Goal: Use online tool/utility: Utilize a website feature to perform a specific function

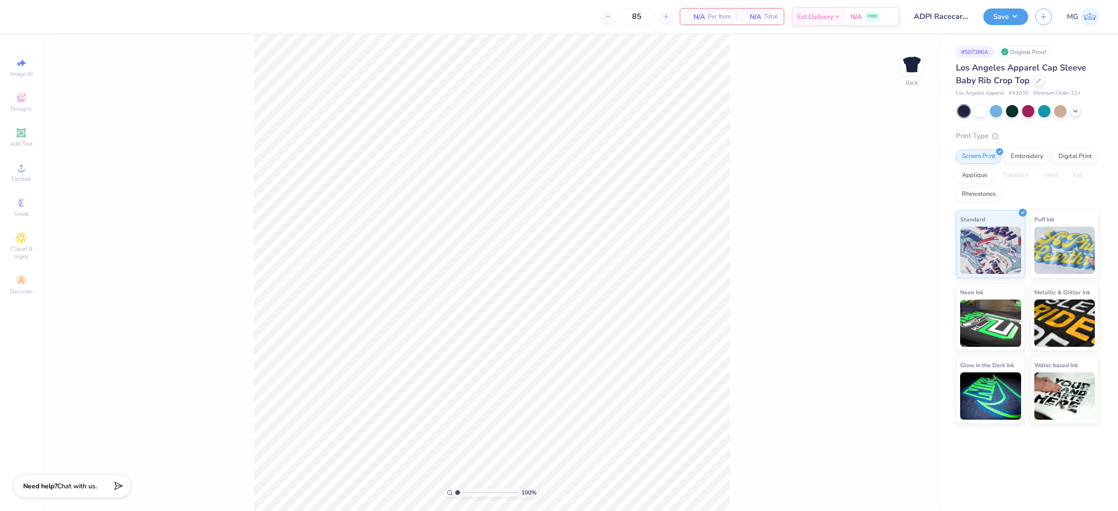
click at [144, 159] on div "100 % Back" at bounding box center [492, 273] width 898 height 476
drag, startPoint x: 118, startPoint y: 197, endPoint x: 94, endPoint y: 184, distance: 27.5
click at [118, 197] on div "100 % Back" at bounding box center [492, 273] width 898 height 476
click at [26, 167] on icon at bounding box center [21, 167] width 11 height 11
click at [904, 261] on input "2.84" at bounding box center [906, 262] width 34 height 13
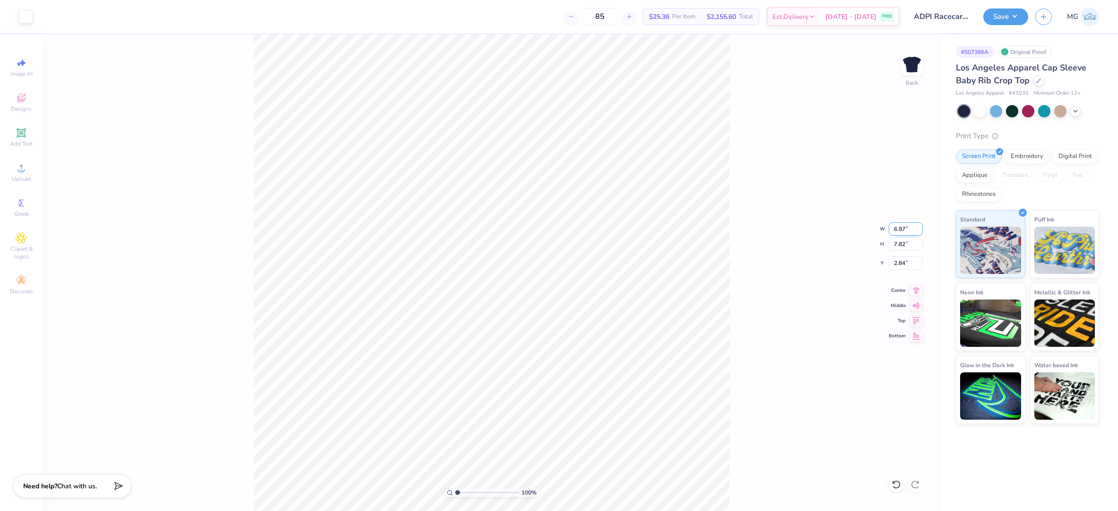
click at [905, 224] on input "6.97" at bounding box center [906, 228] width 34 height 13
click at [907, 229] on input "6.97" at bounding box center [906, 228] width 34 height 13
type input "6"
type input "7.00"
type input "7.85"
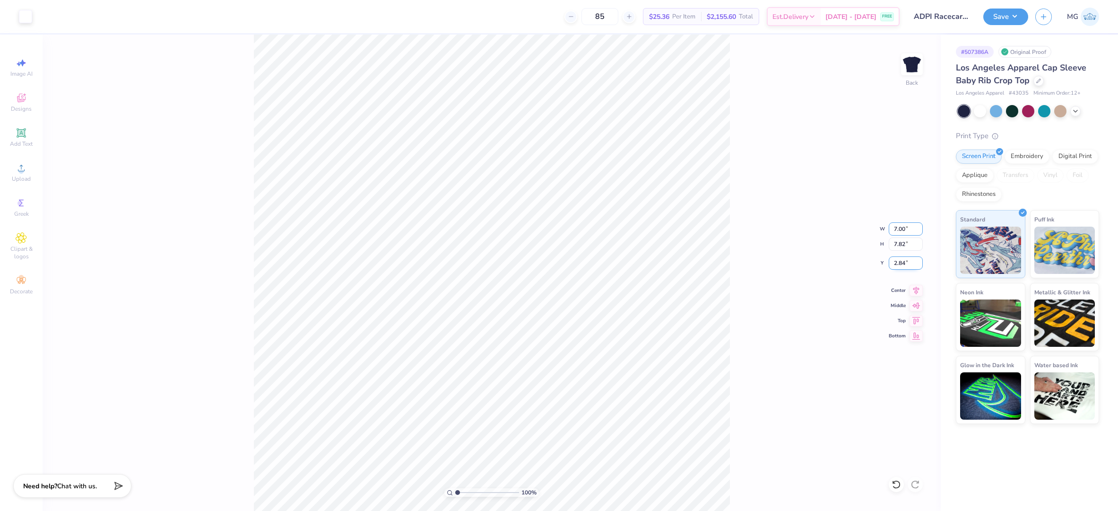
type input "2.83"
click at [906, 263] on input "2.83" at bounding box center [906, 262] width 34 height 13
type input "2"
type input "3.00"
click at [764, 287] on div "100 % Back W 7.00 7.00 " H 7.85 7.85 " Y 3.00 3.00 " Center Middle Top Bottom" at bounding box center [492, 273] width 898 height 476
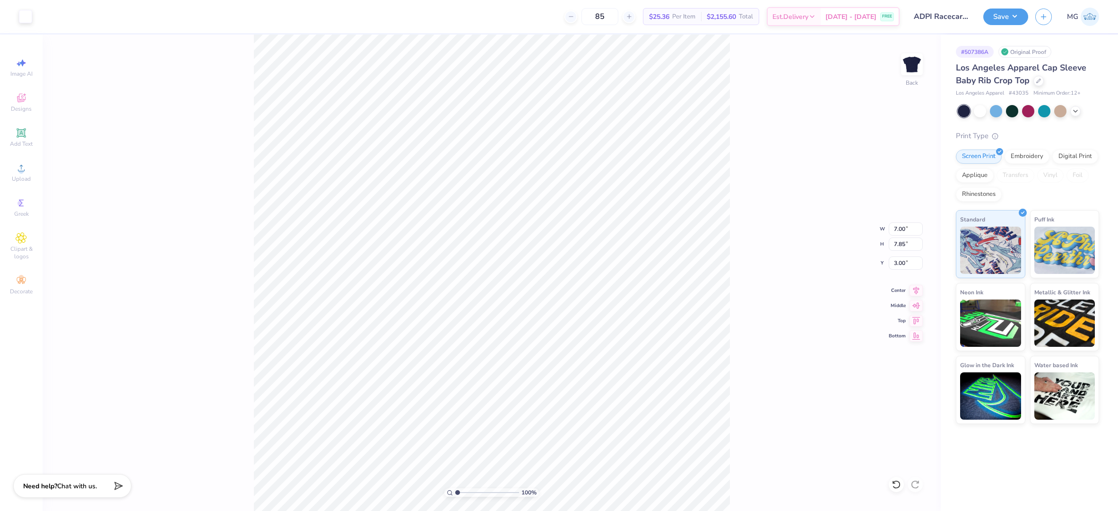
type input "2.19"
type input "2.06"
click at [791, 325] on div "100 % Back W 7.00 7.00 " H 7.85 7.85 " Y 2.06 2.06 " Center Middle Top Bottom" at bounding box center [492, 273] width 898 height 476
type input "1.98"
drag, startPoint x: 784, startPoint y: 261, endPoint x: 779, endPoint y: 259, distance: 5.1
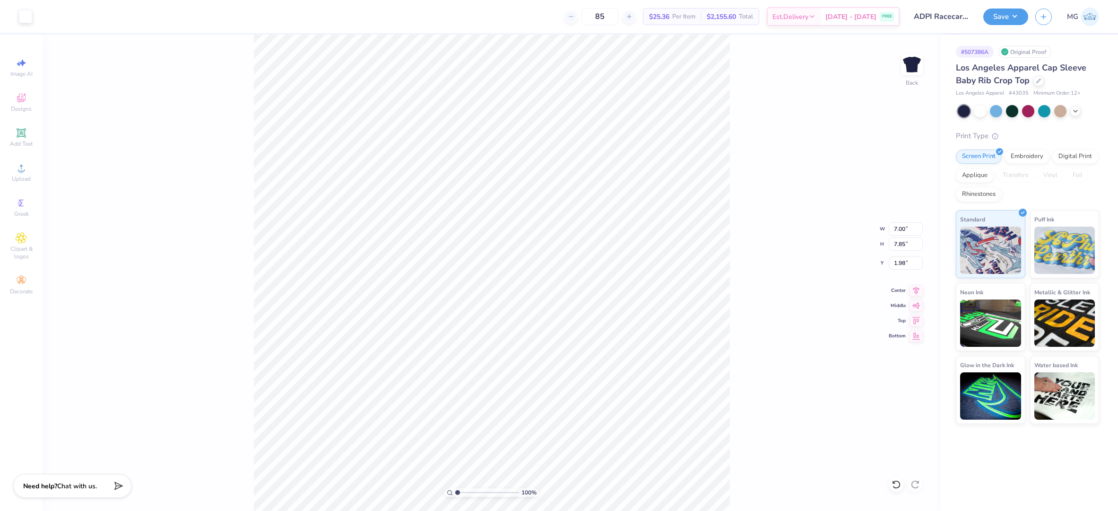
click at [784, 261] on div "100 % Back W 7.00 7.00 " H 7.85 7.85 " Y 1.98 1.98 " Center Middle Top Bottom" at bounding box center [492, 273] width 898 height 476
click at [801, 282] on div "100 % Back W 7.00 7.00 " H 7.85 7.85 " Y 1.98 1.98 " Center Middle Top Bottom" at bounding box center [492, 273] width 898 height 476
type input "3.00"
type input "1.81"
click at [750, 298] on div "100 % Back W 7.00 7.00 " H 7.85 7.85 " Y 1.81 1.81 " Center Middle Top Bottom" at bounding box center [492, 273] width 898 height 476
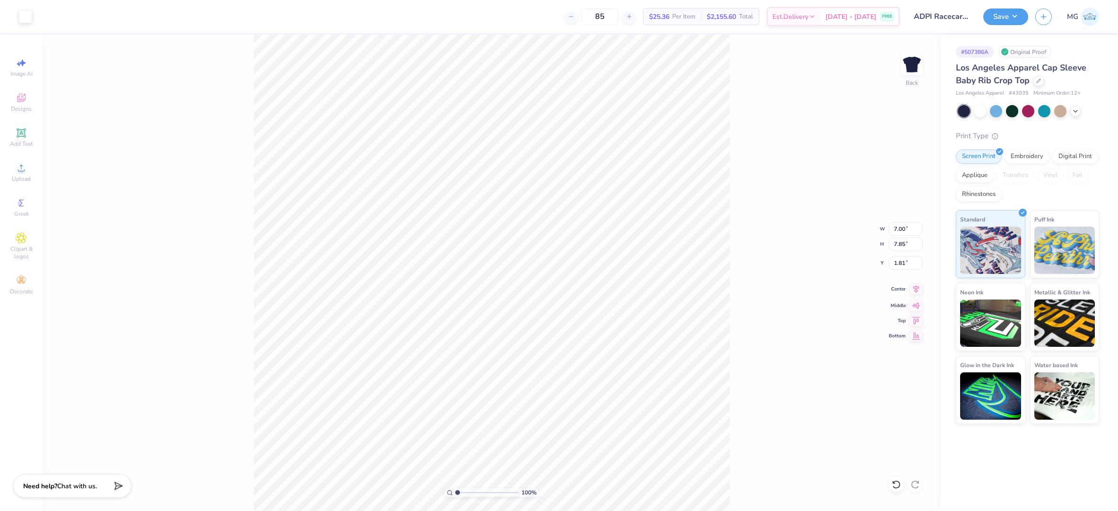
click at [918, 290] on icon at bounding box center [916, 288] width 13 height 11
click at [1019, 16] on button "Save" at bounding box center [1005, 15] width 45 height 17
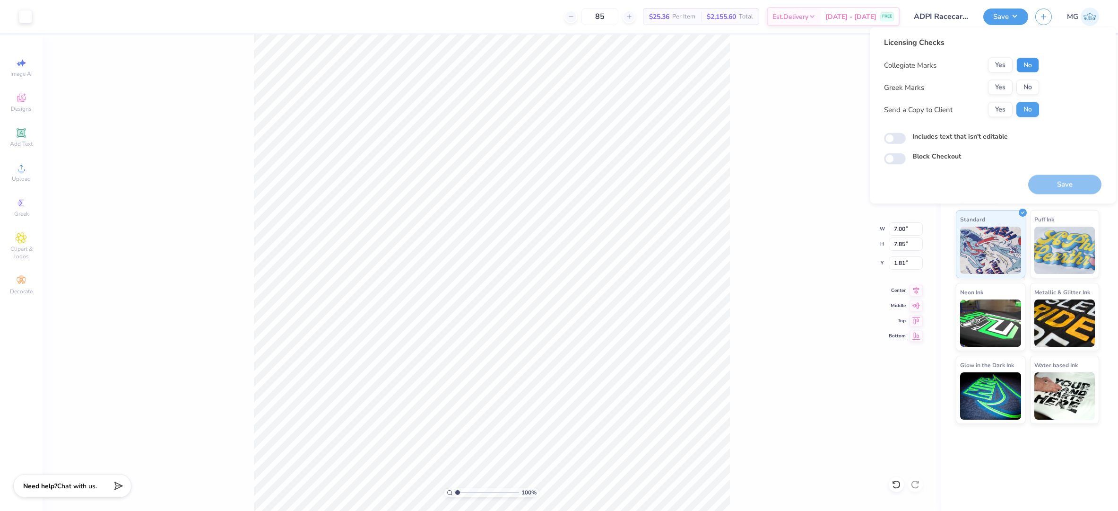
click at [1031, 60] on button "No" at bounding box center [1028, 65] width 23 height 15
click at [1005, 83] on button "Yes" at bounding box center [1000, 87] width 25 height 15
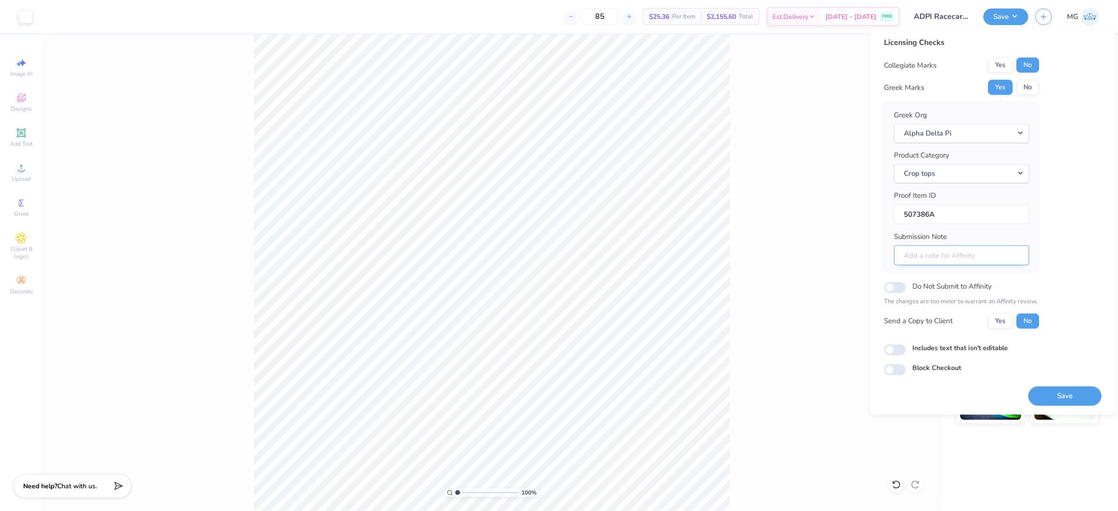
click at [931, 256] on input "Submission Note" at bounding box center [961, 255] width 135 height 20
paste input "UC riverside"
click at [961, 258] on input "UC riverside" at bounding box center [961, 255] width 135 height 20
type input "UC riverside + Bid day"
click at [992, 321] on button "Yes" at bounding box center [1000, 320] width 25 height 15
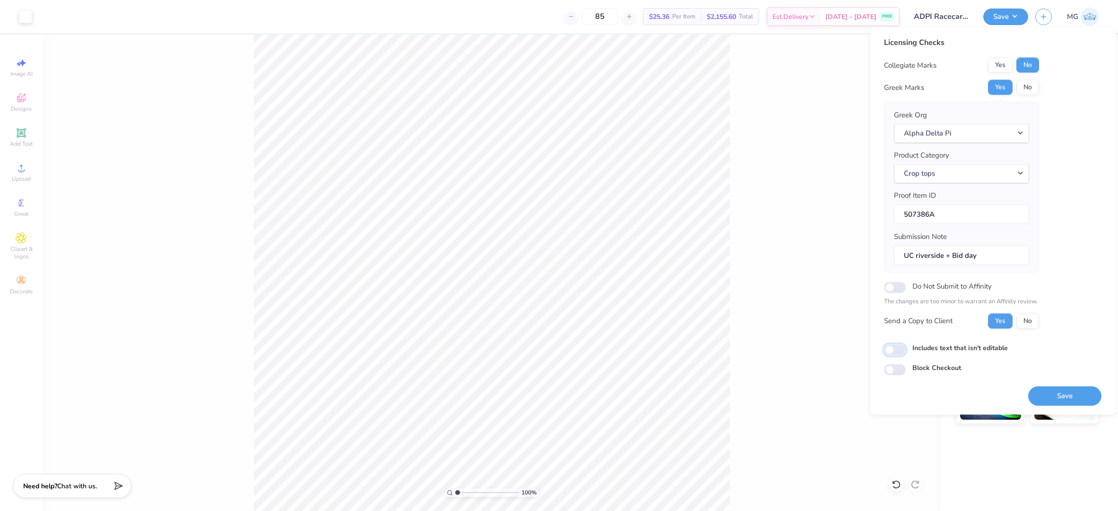
click at [895, 346] on input "Includes text that isn't editable" at bounding box center [895, 349] width 22 height 11
checkbox input "true"
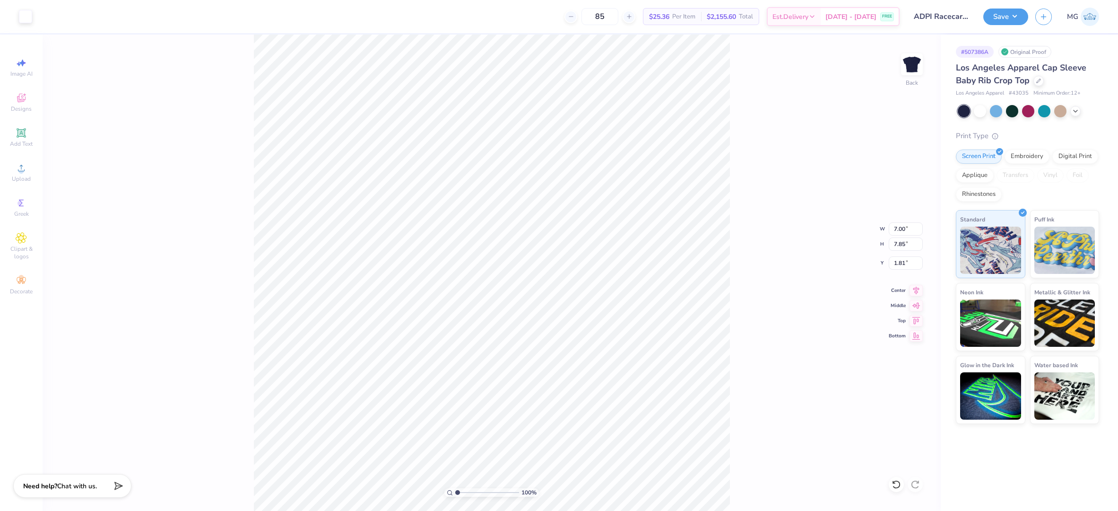
click at [737, 265] on div "100 % Back W 7.00 7.00 " H 7.85 7.85 " Y 1.81 1.81 " Center Middle Top Bottom" at bounding box center [492, 273] width 898 height 476
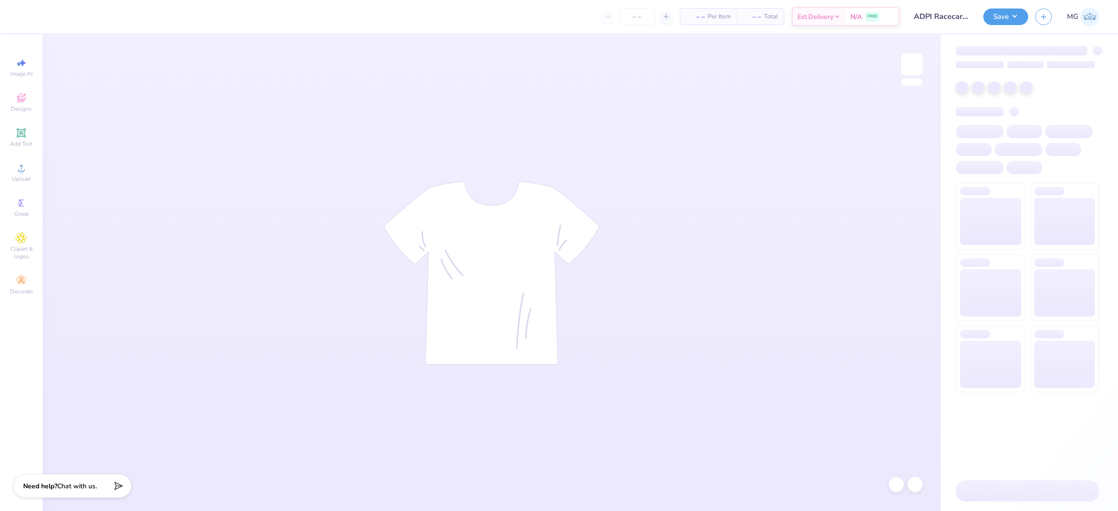
type input "85"
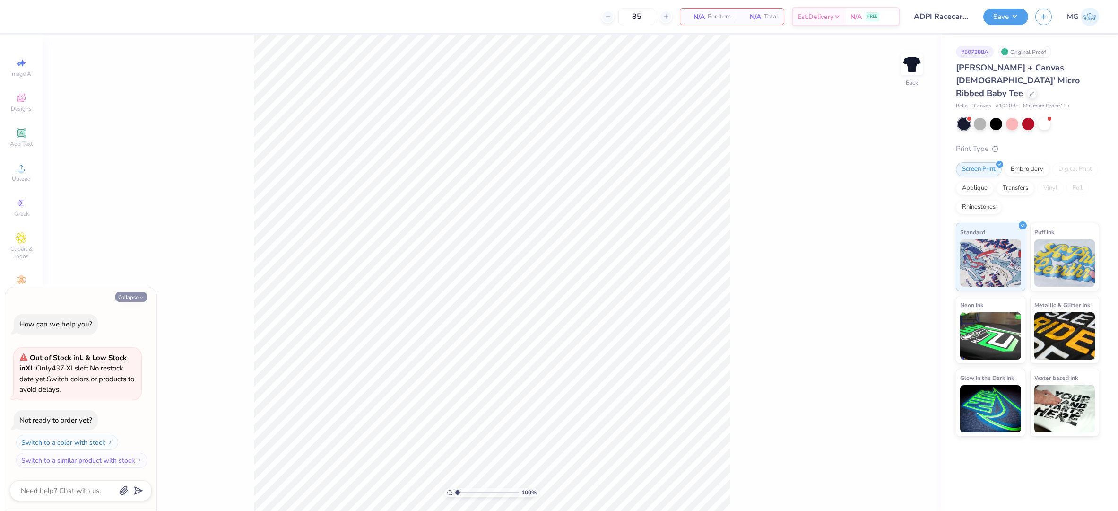
click at [130, 296] on button "Collapse" at bounding box center [131, 297] width 32 height 10
type textarea "x"
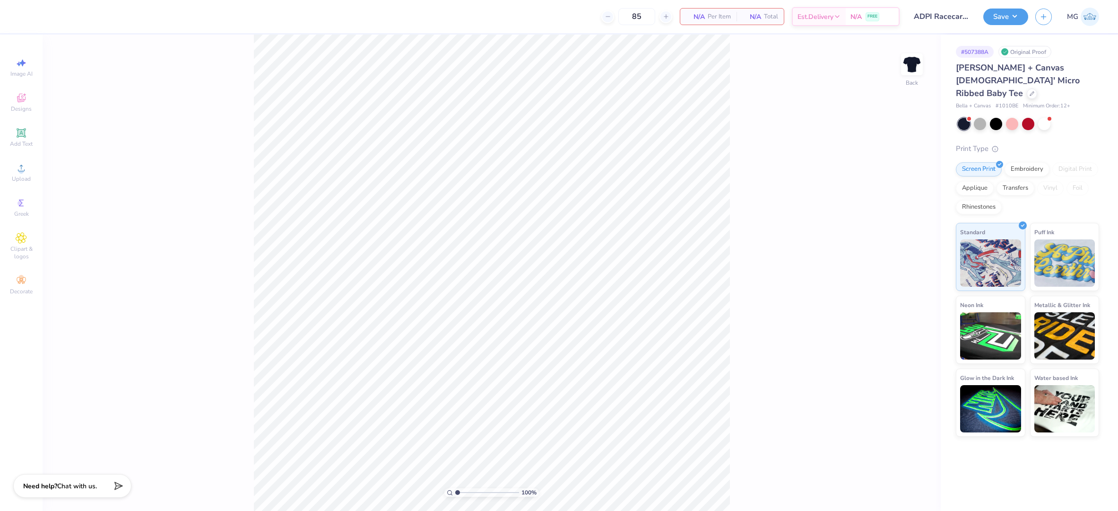
click at [211, 89] on div "100 % Back" at bounding box center [492, 273] width 898 height 476
click at [14, 176] on span "Upload" at bounding box center [21, 179] width 19 height 8
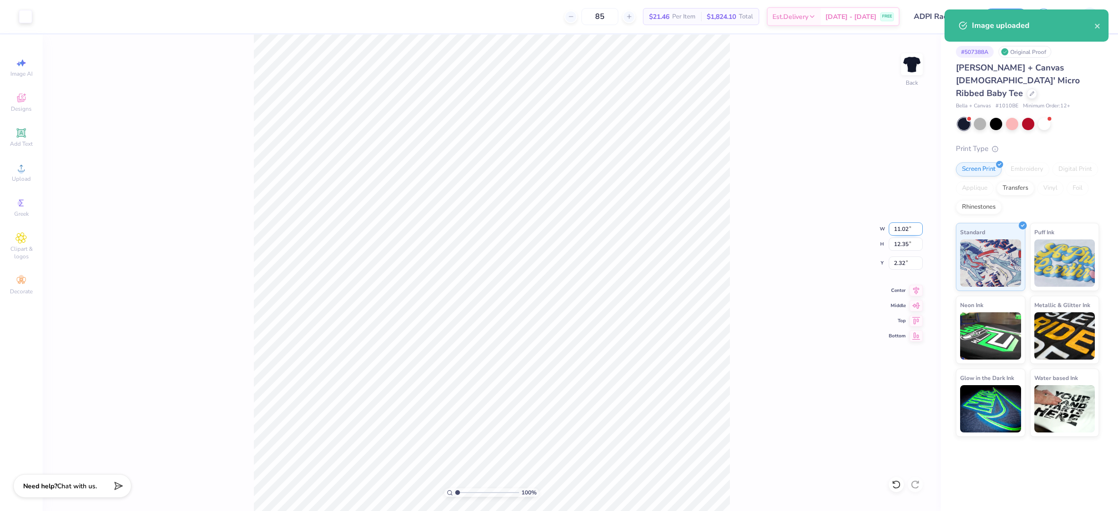
click at [908, 228] on input "11.02" at bounding box center [906, 228] width 34 height 13
type input "1"
type input "7.00"
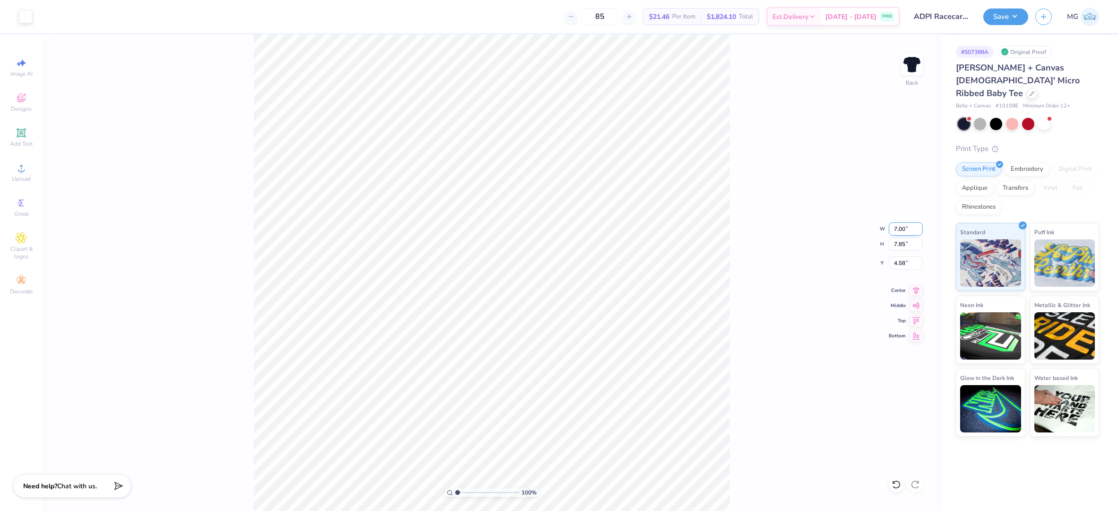
type input "7.85"
type input "4.58"
click at [736, 211] on div "100 % Back W 7.00 7.00 " H 7.85 7.85 " Y 4.58 4.58 " Center Middle Top Bottom" at bounding box center [492, 273] width 898 height 476
click at [897, 227] on input "7.00" at bounding box center [906, 228] width 34 height 13
type input "10.00"
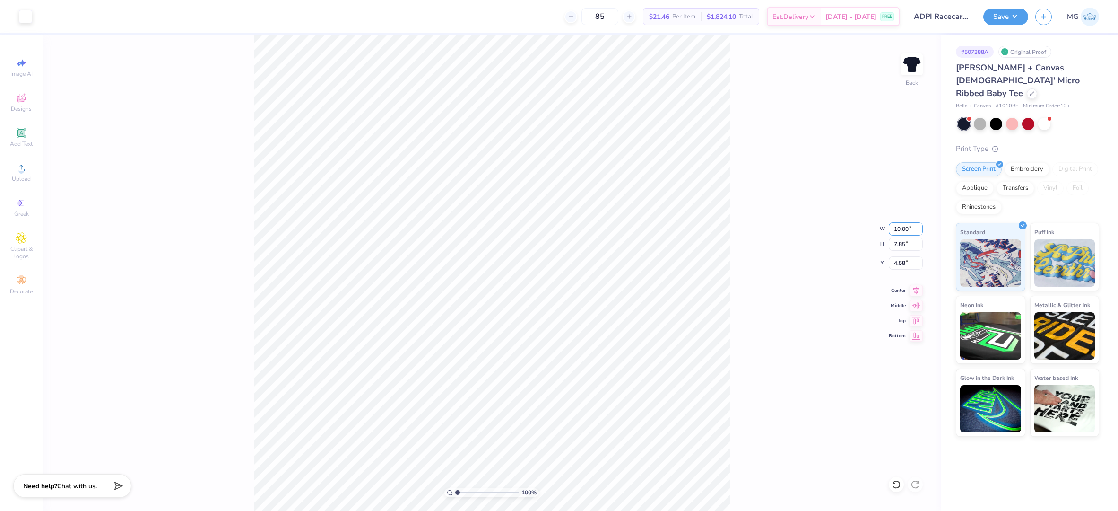
type input "11.21"
type input "2.89"
type input "1.35"
type input "1.57"
click at [903, 260] on input "1.57" at bounding box center [906, 262] width 34 height 13
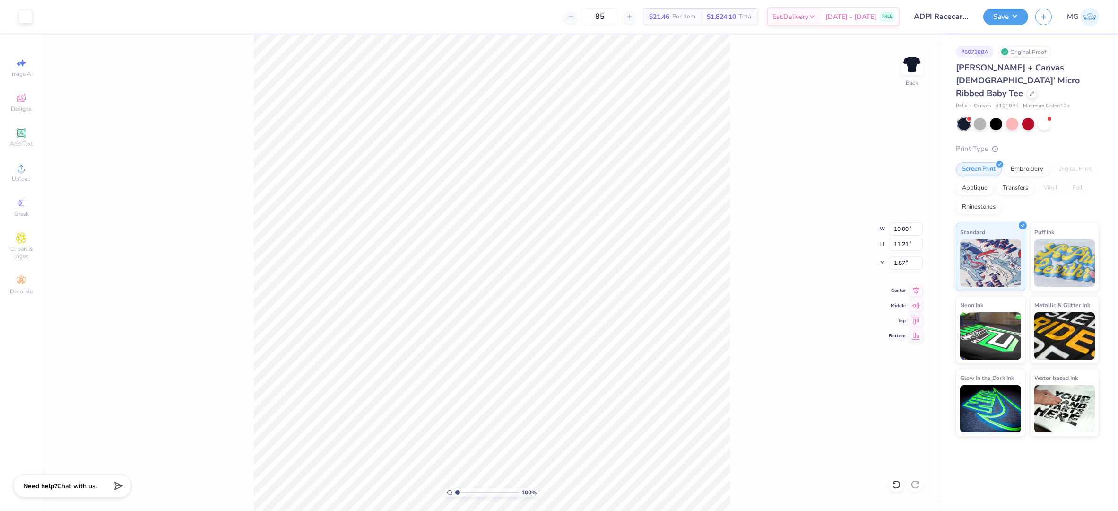
click at [742, 271] on div "100 % Back W 10.00 10.00 " H 11.21 11.21 " Y 1.57 1.57 " Center Middle Top Bott…" at bounding box center [492, 273] width 898 height 476
click at [770, 225] on div "100 % Back W 10.00 10.00 " H 11.21 11.21 " Y 1.57 1.57 " Center Middle Top Bott…" at bounding box center [492, 273] width 898 height 476
type input "3.00"
click at [816, 260] on div "100 % Back W 10.00 10.00 " H 11.21 11.21 " Y 3.00 3.00 " Center Middle Top Bott…" at bounding box center [492, 273] width 898 height 476
click at [1019, 11] on button "Save" at bounding box center [1005, 15] width 45 height 17
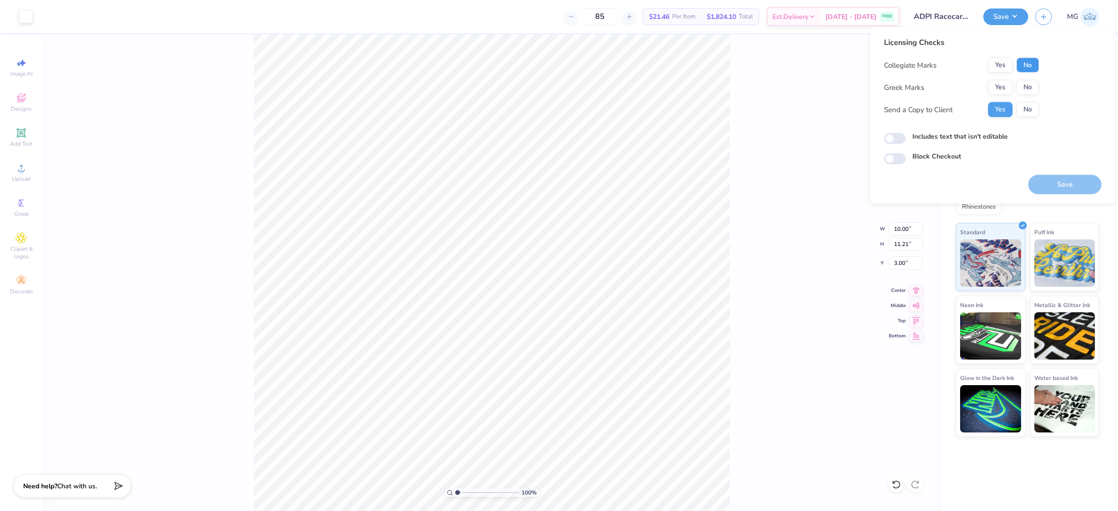
click at [1022, 67] on button "No" at bounding box center [1028, 65] width 23 height 15
click at [1009, 86] on button "Yes" at bounding box center [1000, 87] width 25 height 15
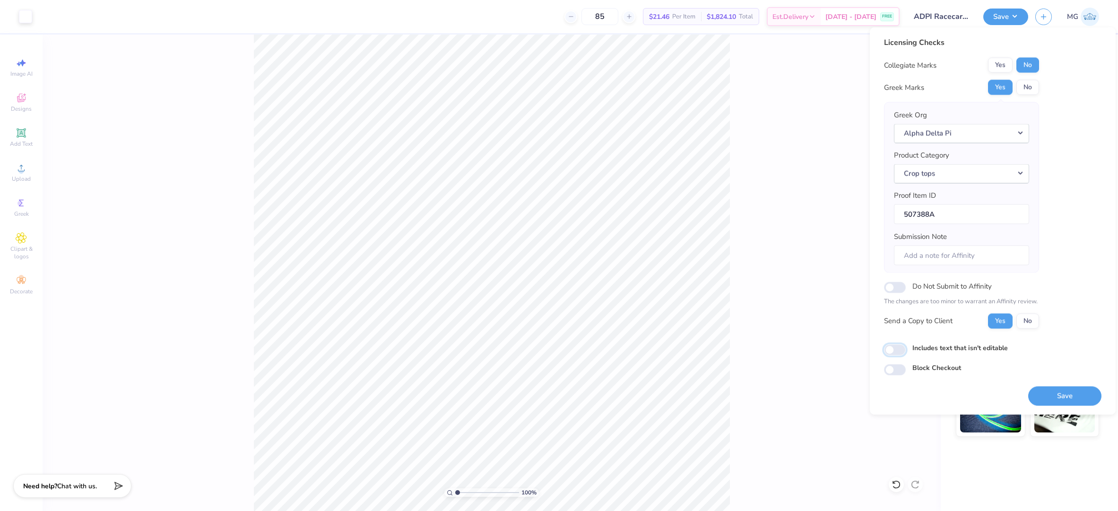
click at [894, 349] on input "Includes text that isn't editable" at bounding box center [895, 349] width 22 height 11
checkbox input "true"
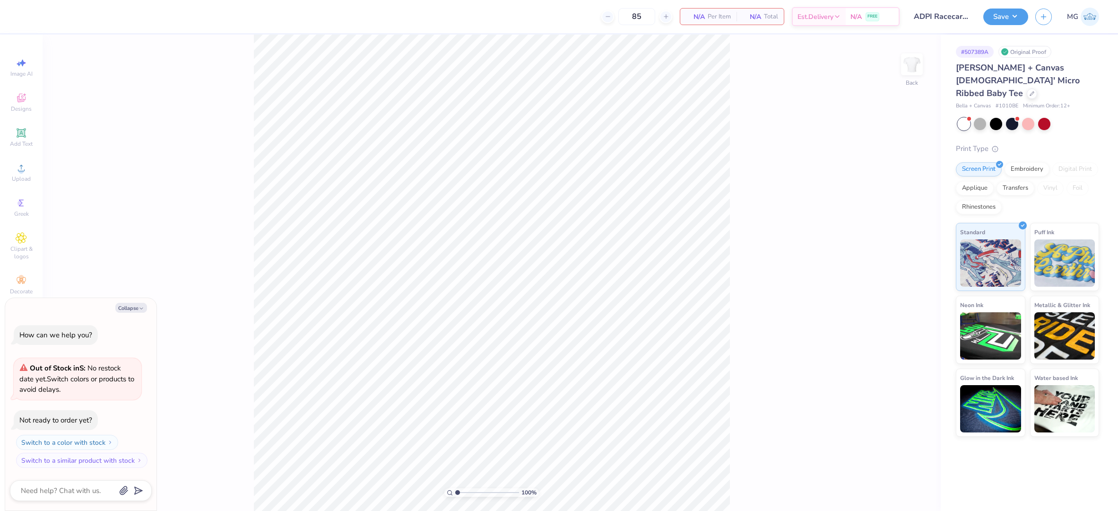
click at [222, 169] on div "100 % Back" at bounding box center [492, 273] width 898 height 476
click at [24, 169] on icon at bounding box center [21, 168] width 7 height 7
click at [130, 307] on button "Collapse" at bounding box center [131, 308] width 32 height 10
type textarea "x"
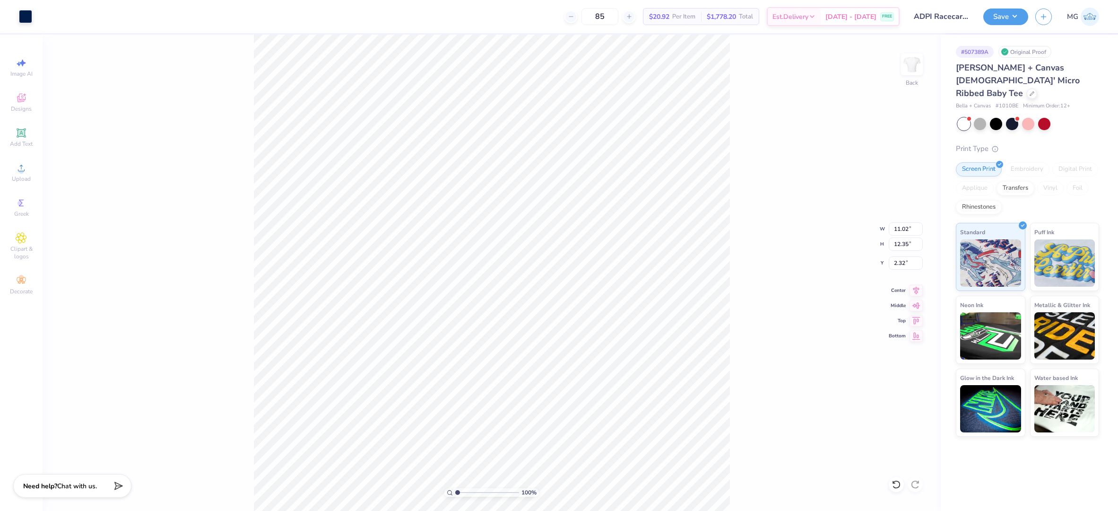
click at [802, 202] on div "100 % Back W 11.02 11.02 " H 12.35 12.35 " Y 2.32 2.32 " Center Middle Top Bott…" at bounding box center [492, 273] width 898 height 476
click at [908, 227] on input "11.02" at bounding box center [906, 228] width 34 height 13
type input "10.00"
type input "11.21"
type input "2.89"
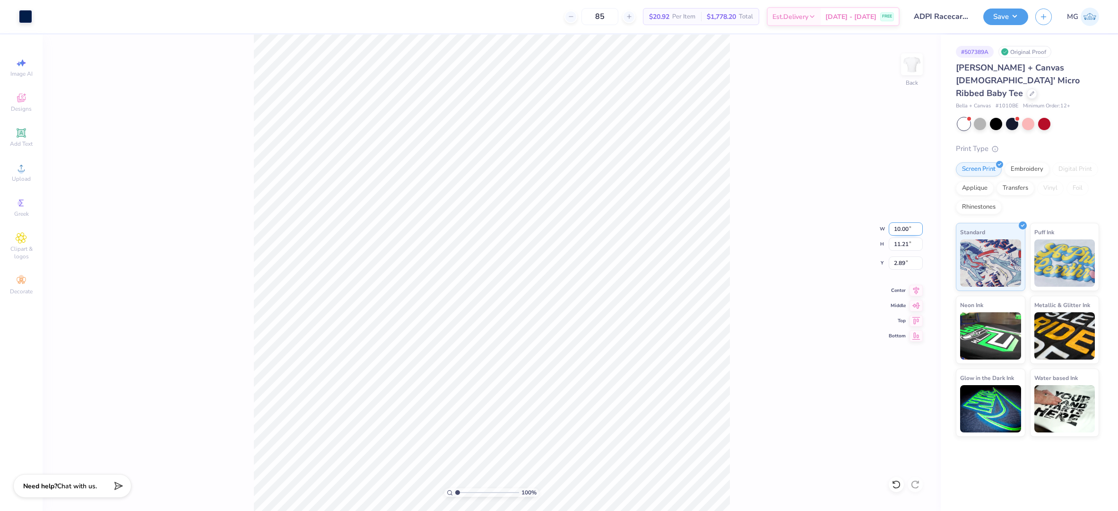
click at [901, 227] on input "10.00" at bounding box center [906, 228] width 34 height 13
type input "9.00"
type input "10.09"
type input "3.46"
click at [905, 263] on input "3.46" at bounding box center [906, 262] width 34 height 13
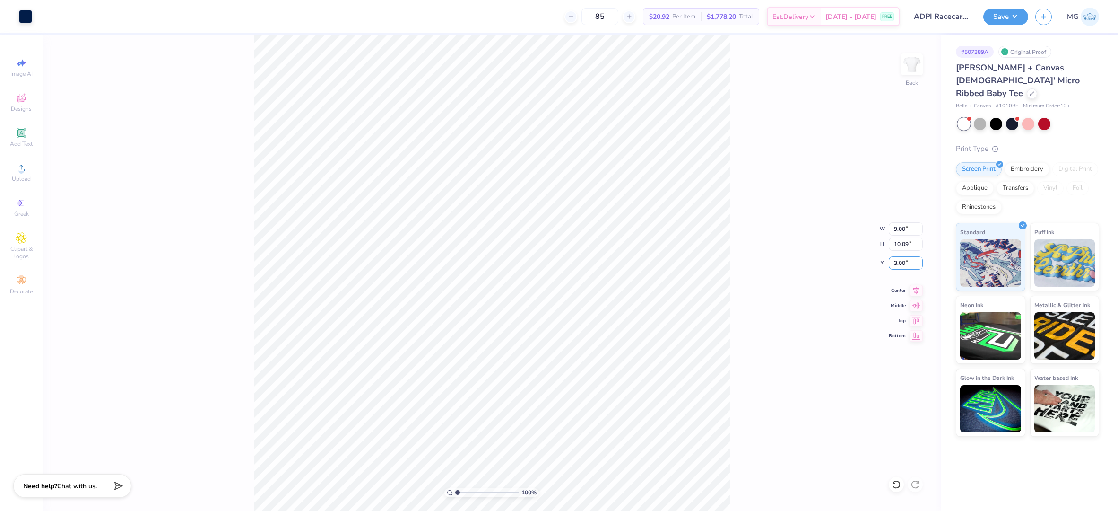
type input "3.00"
click at [909, 245] on input "10.09" at bounding box center [906, 243] width 34 height 13
type input "10.00"
type input "8.92"
type input "3.04"
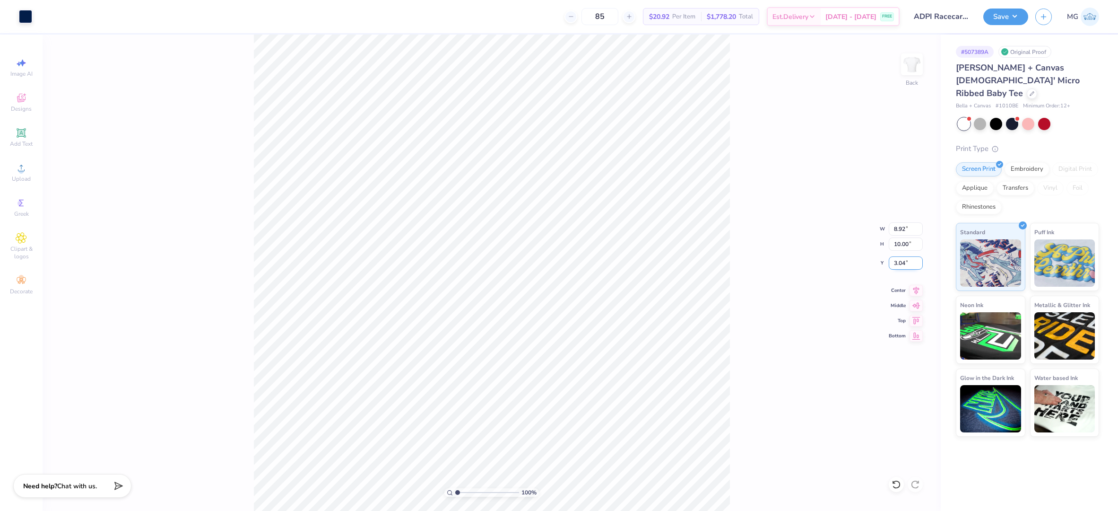
click at [905, 264] on input "3.04" at bounding box center [906, 262] width 34 height 13
type input "3.00"
click at [807, 300] on div "100 % Back W 8.92 8.92 " H 10.00 10.00 " Y 3.00 3.00 " Center Middle Top Bottom" at bounding box center [492, 273] width 898 height 476
click at [1007, 17] on button "Save" at bounding box center [1005, 15] width 45 height 17
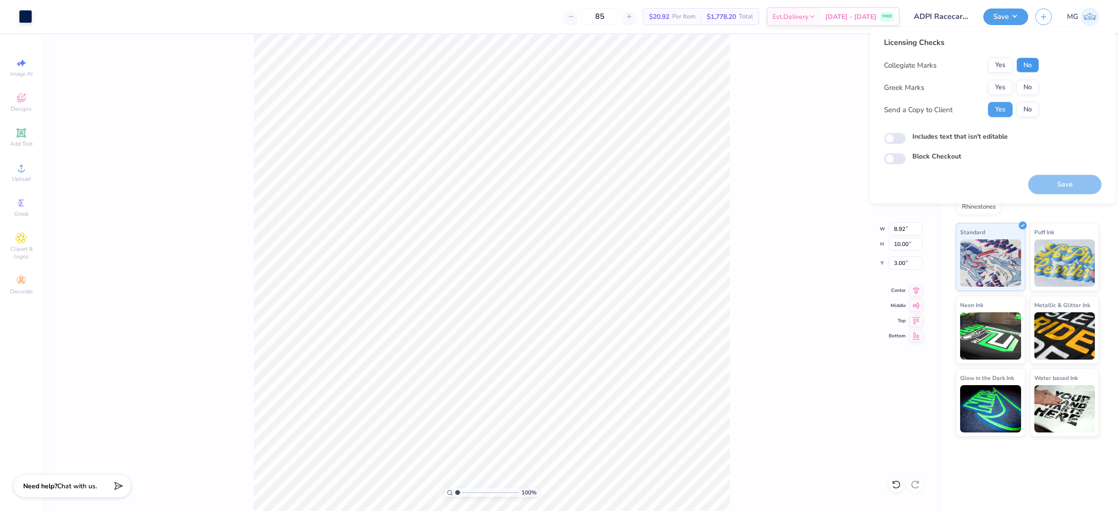
click at [1026, 65] on button "No" at bounding box center [1028, 65] width 23 height 15
click at [1004, 85] on button "Yes" at bounding box center [1000, 87] width 25 height 15
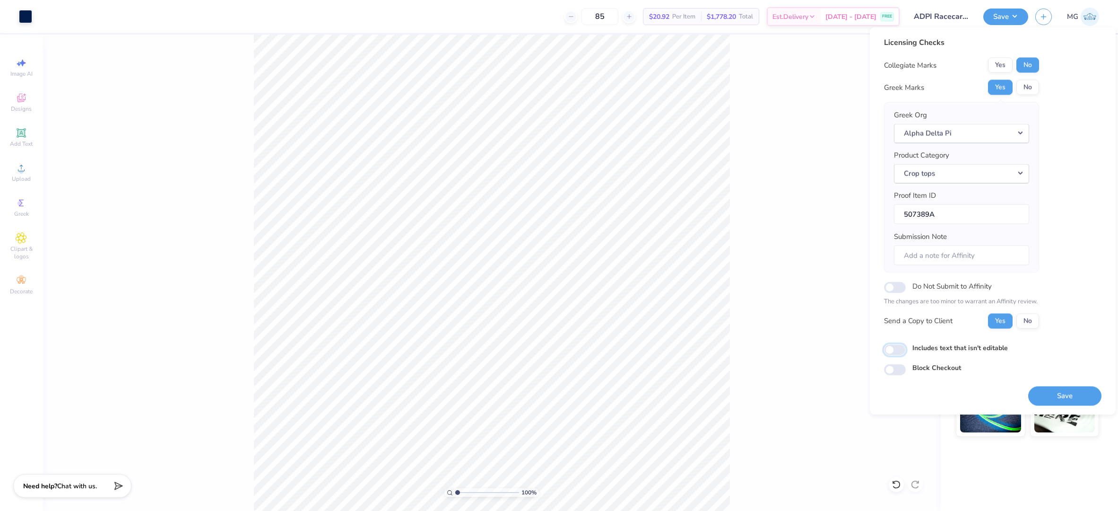
click at [896, 353] on input "Includes text that isn't editable" at bounding box center [895, 349] width 22 height 11
checkbox input "true"
